Goal: Task Accomplishment & Management: Complete application form

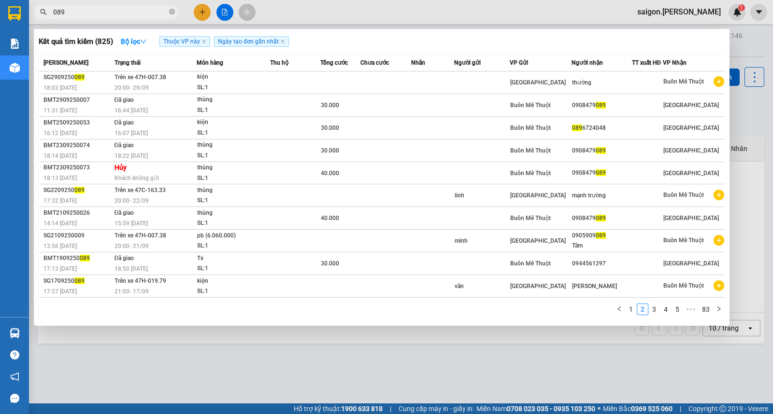
click at [204, 20] on div at bounding box center [386, 207] width 773 height 414
click at [204, 14] on icon "plus" at bounding box center [202, 12] width 7 height 7
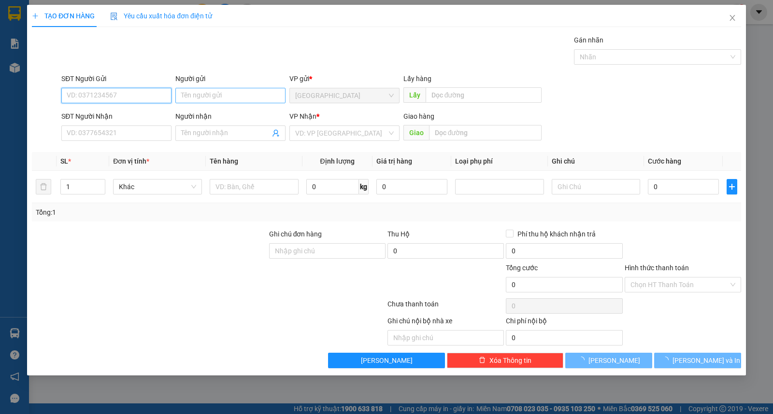
click at [224, 93] on input "Người gửi" at bounding box center [230, 95] width 110 height 15
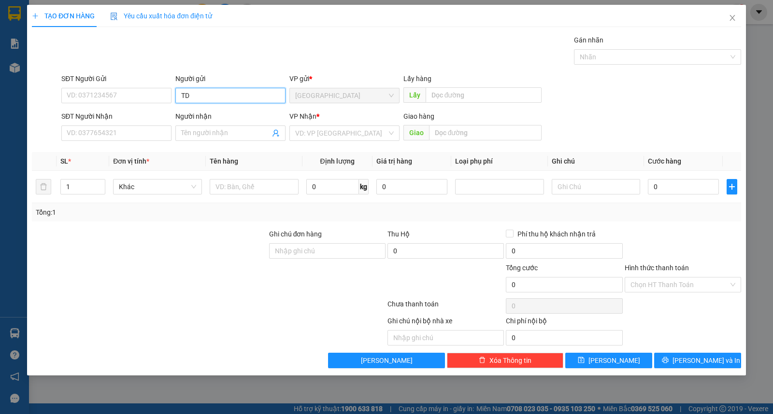
type input "TD"
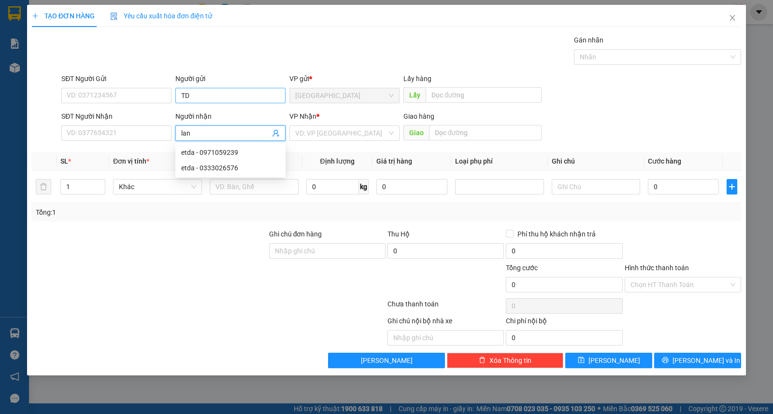
type input "lan"
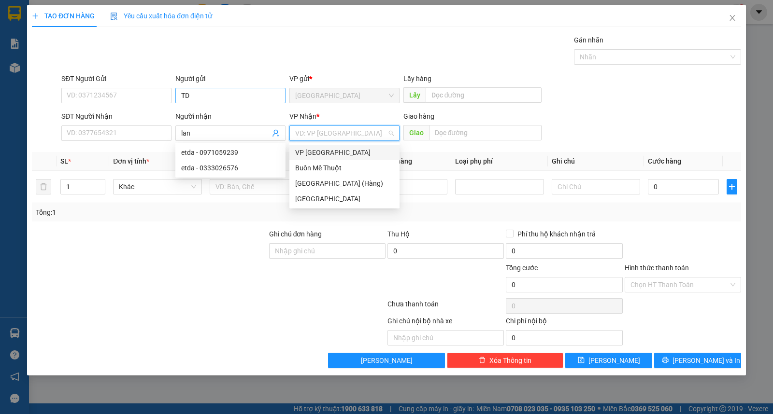
type input "ư"
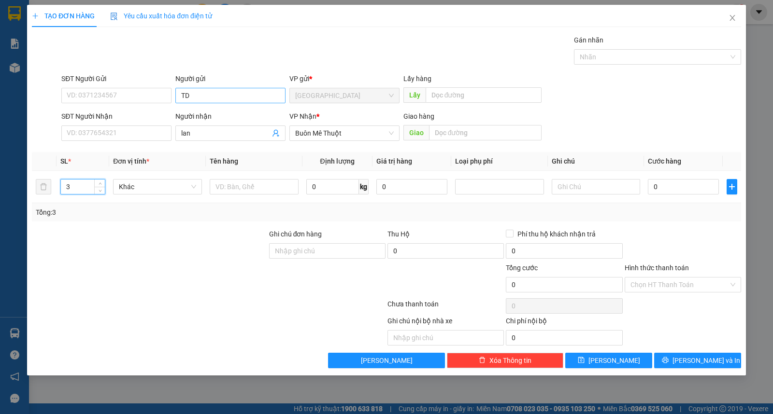
type input "3"
type input "bao"
click at [707, 355] on button "[PERSON_NAME] và In" at bounding box center [697, 360] width 87 height 15
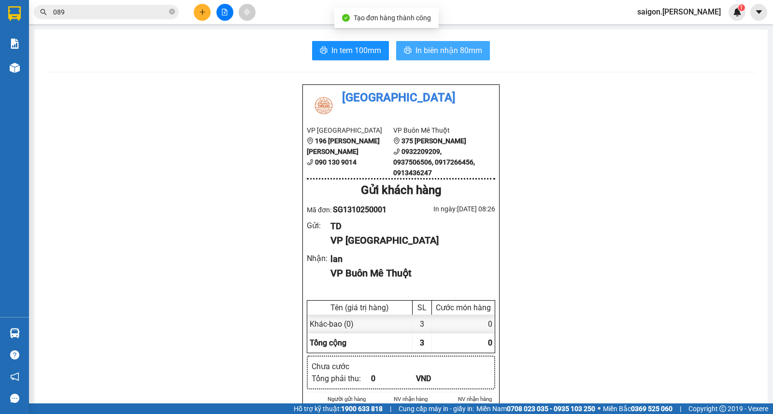
click at [446, 47] on span "In biên nhận 80mm" at bounding box center [448, 50] width 67 height 12
